Goal: Complete application form

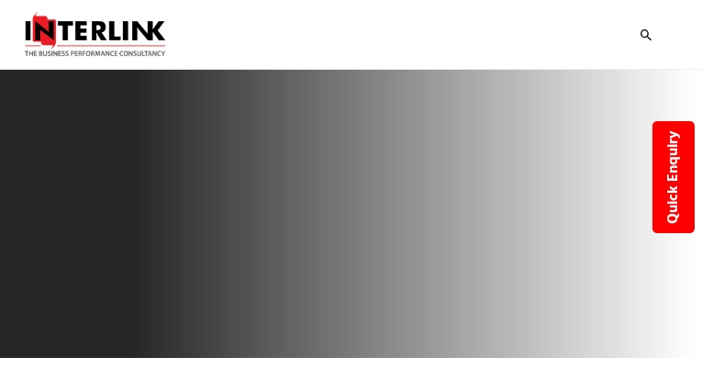
type input "nXNYKhMTrN"
type input "[EMAIL_ADDRESS][DOMAIN_NAME]"
type input "6799069453"
type input "rzpERIiXmp"
type input "sxFbXQrulflEeMk"
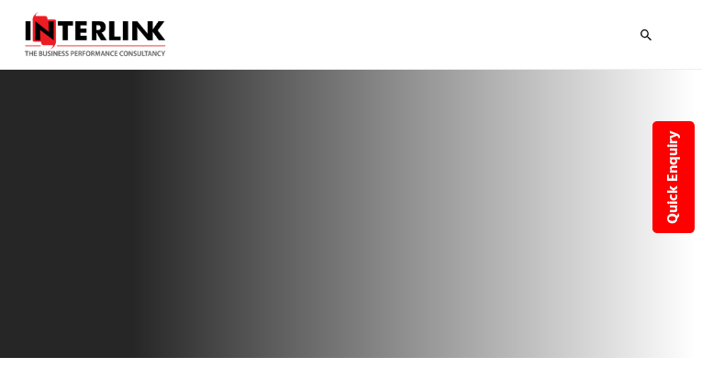
select select "Wellness"
select select "Business Due Diligence"
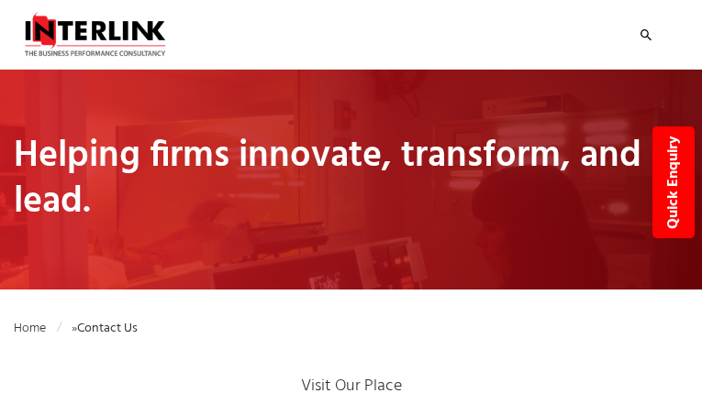
type input "ydnMRSFOVB"
type input "[EMAIL_ADDRESS][DOMAIN_NAME]"
type input "5683345886"
type input "UVHXojXqMxV"
type input "UeeHzjnYO"
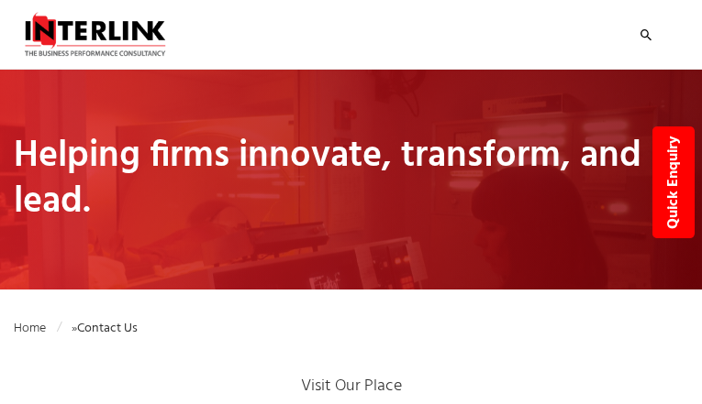
select select "Improving Business Performance and Health"
select select "Launch"
type input "FHruAaVAmJ"
type input "[EMAIL_ADDRESS][DOMAIN_NAME]"
type input "4416651598"
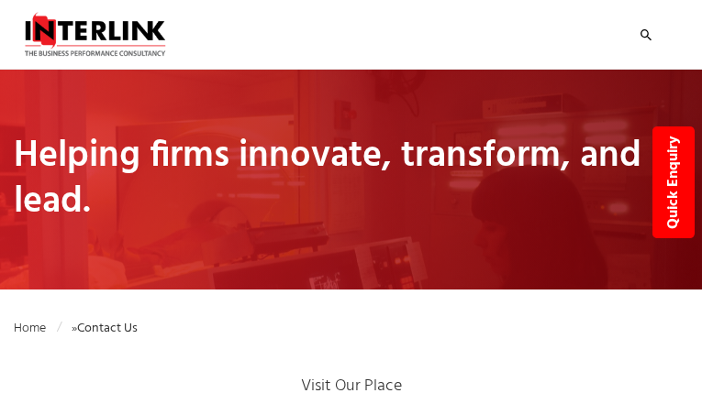
type input "hInLTnUkQNFkfZH"
type input "BIYASYtafF"
select select "Wellness"
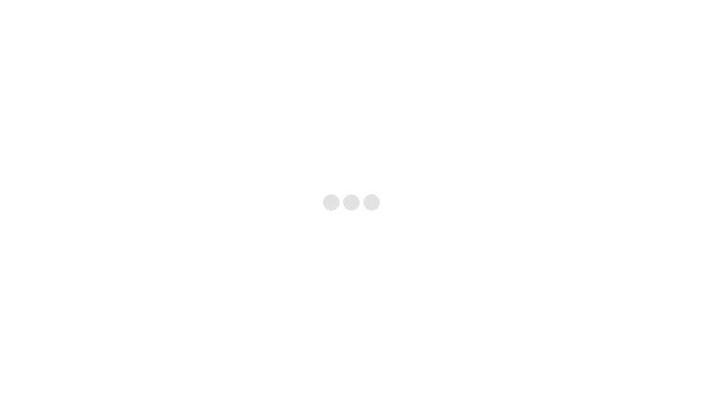
type input "ATlfRSXlTM"
type input "[EMAIL_ADDRESS][DOMAIN_NAME]"
type input "JPWydtKYA"
checkbox input "false"
